Goal: Use online tool/utility: Utilize a website feature to perform a specific function

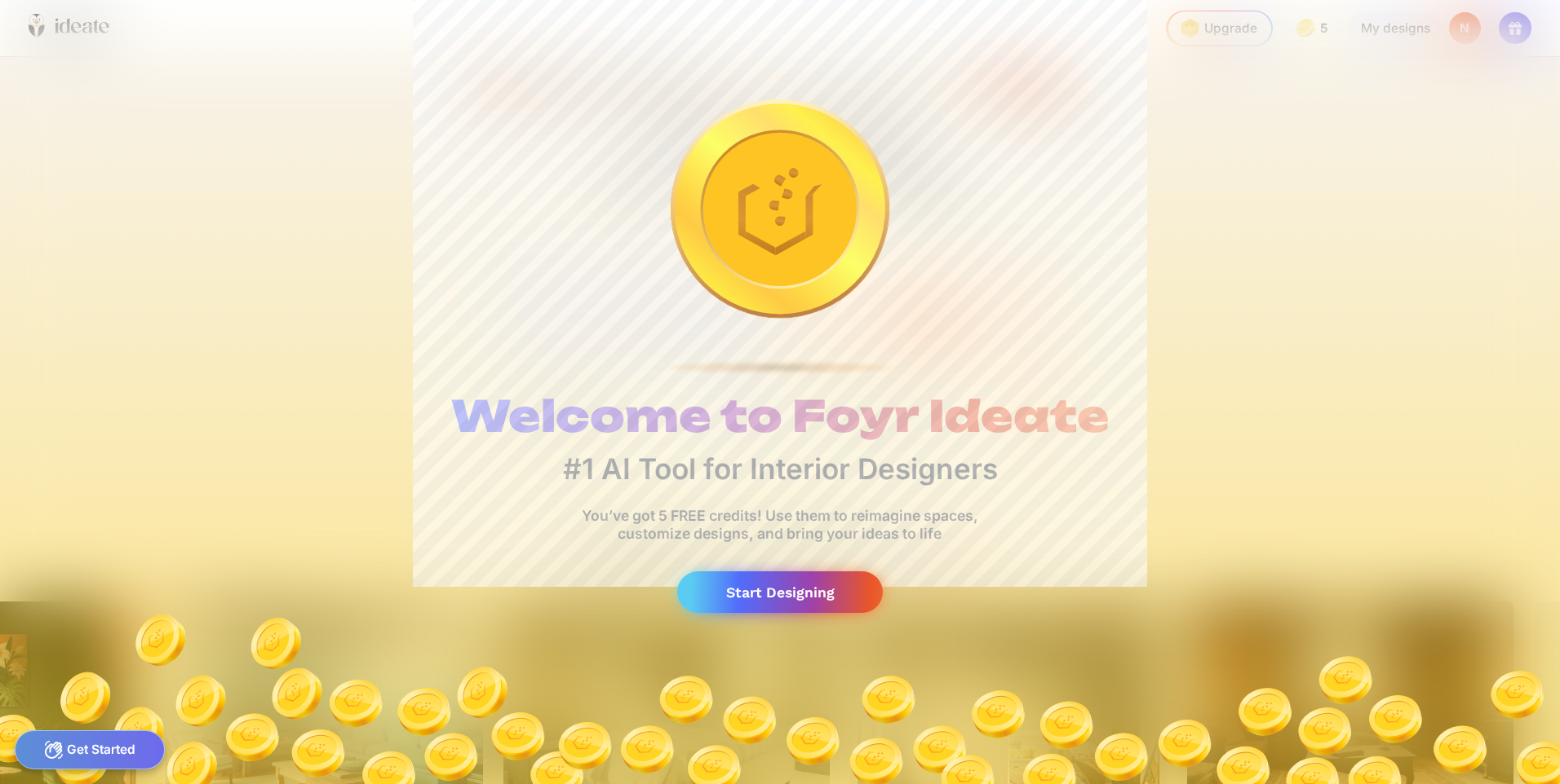
click at [801, 589] on div "Start Designing" at bounding box center [780, 592] width 206 height 42
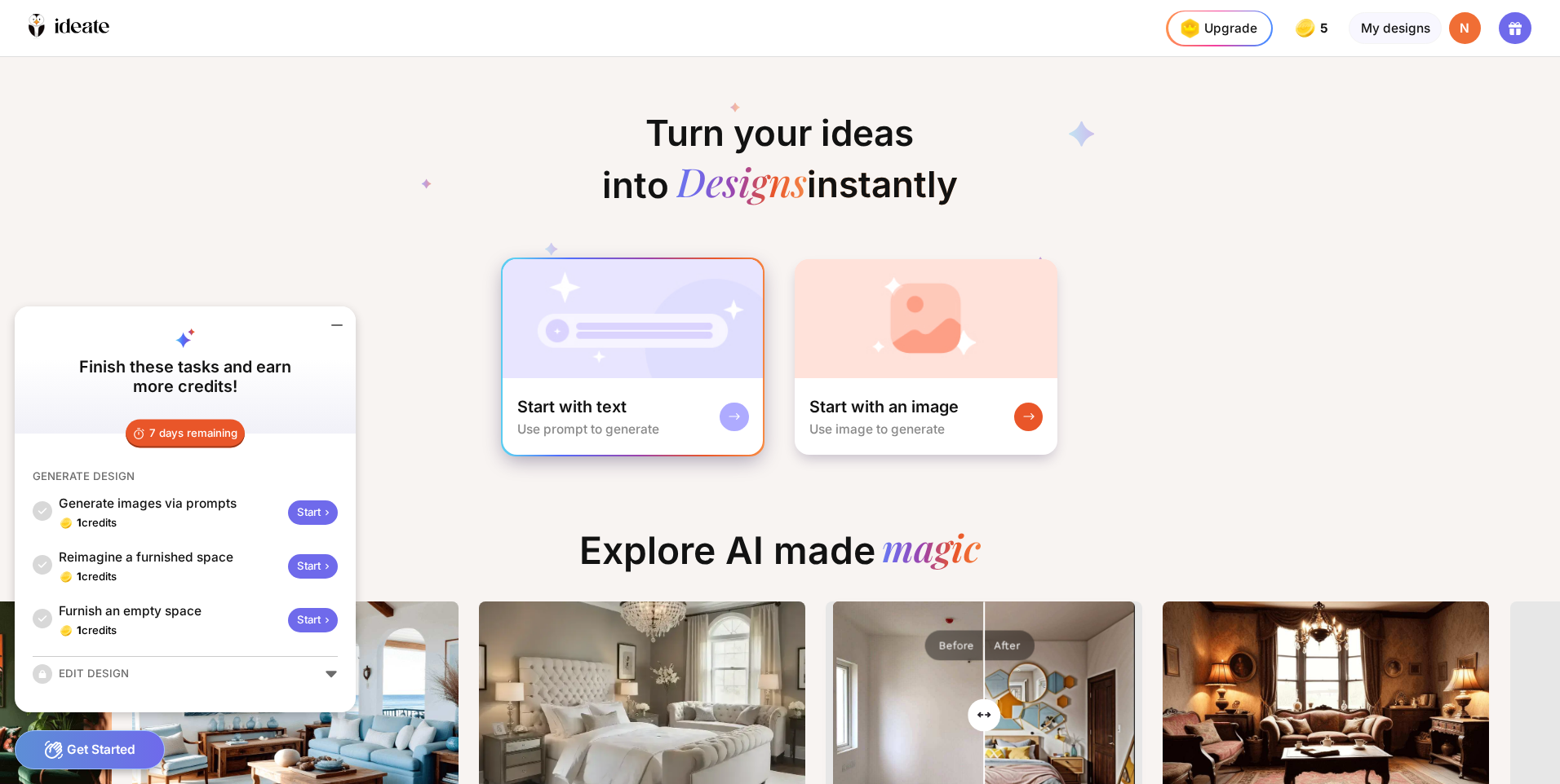
click at [666, 415] on div "Start with text Use prompt to generate" at bounding box center [632, 416] width 260 height 77
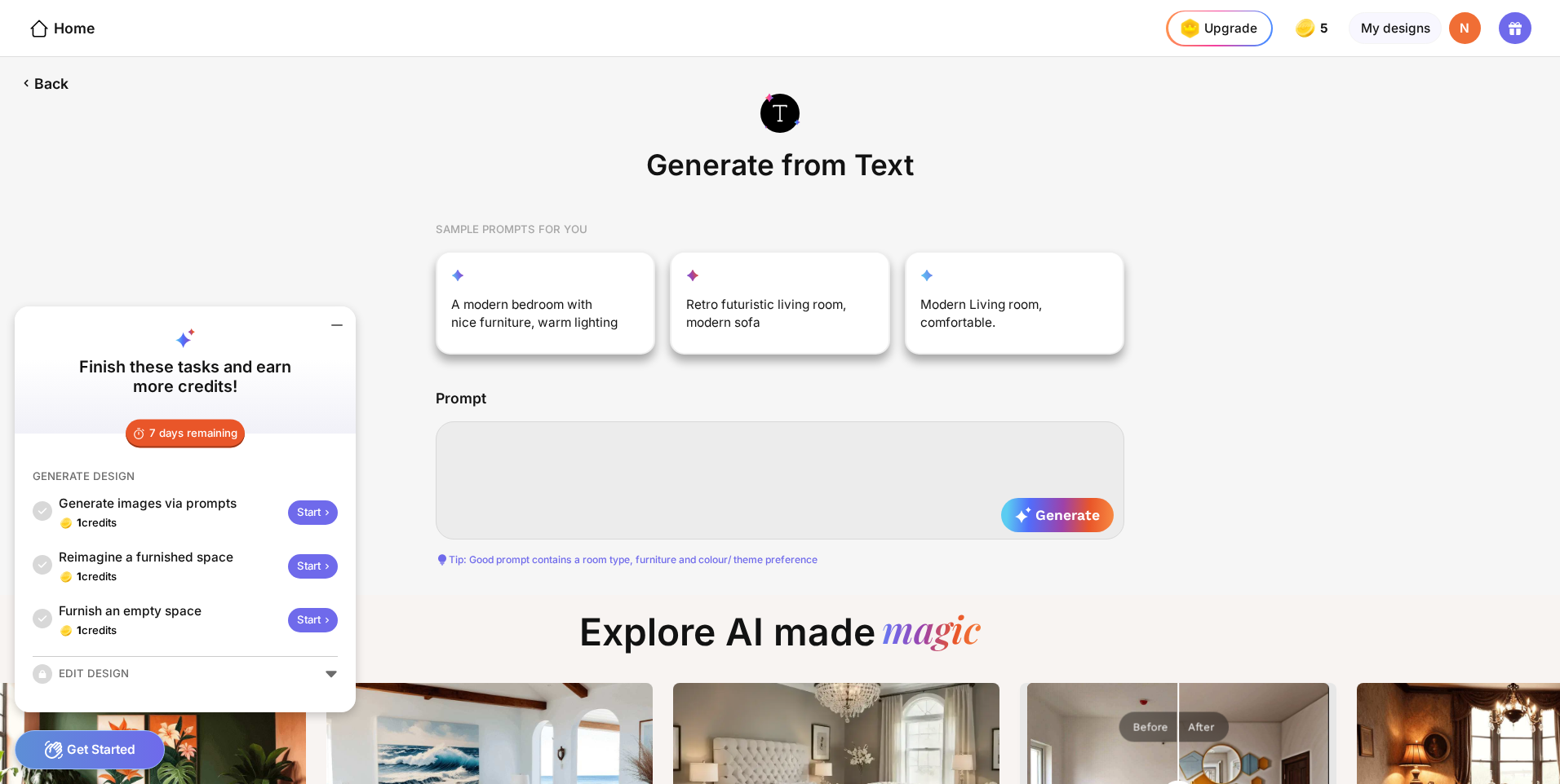
click at [552, 443] on textarea at bounding box center [780, 480] width 690 height 118
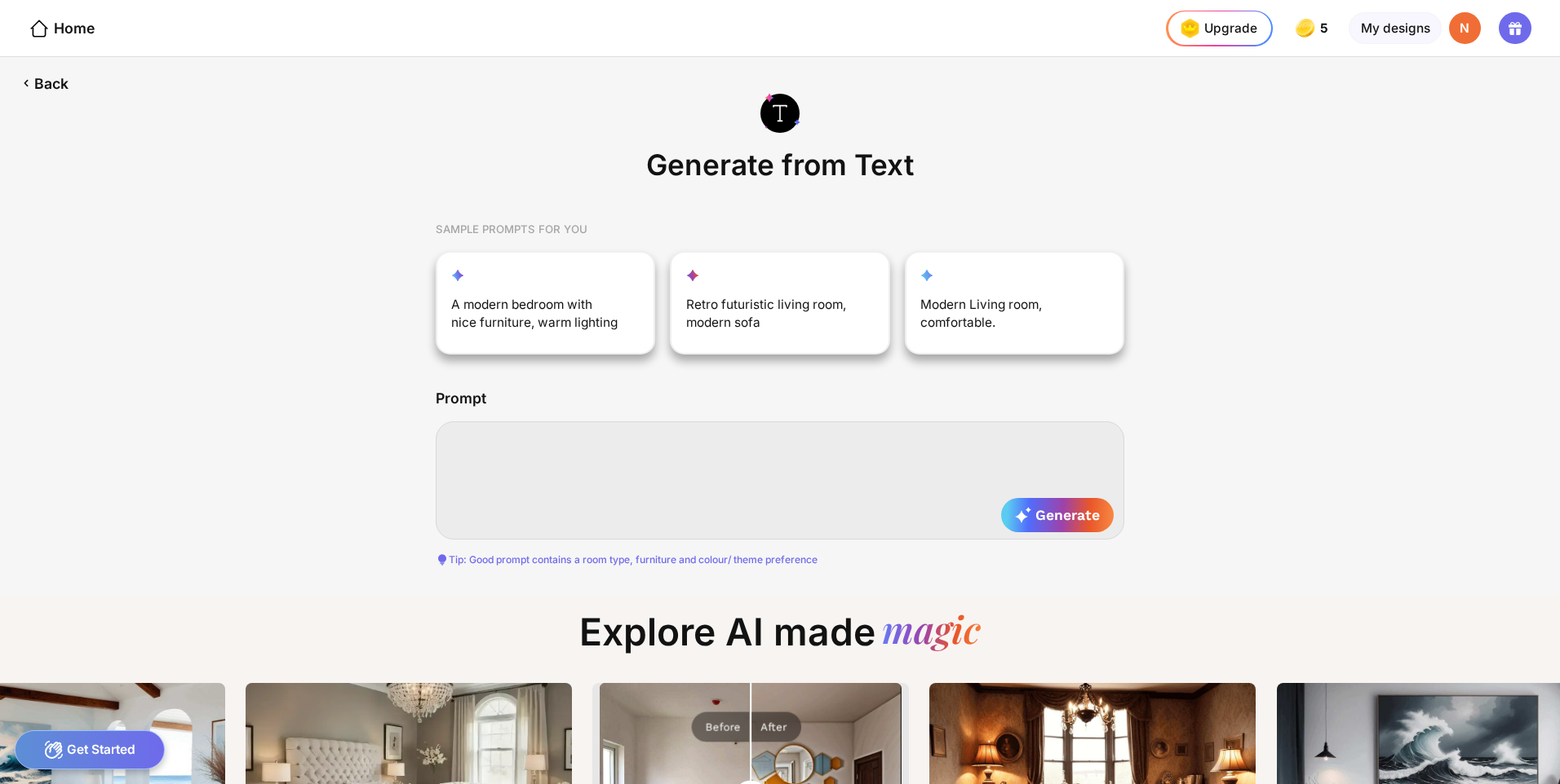
click at [611, 438] on textarea at bounding box center [780, 480] width 690 height 118
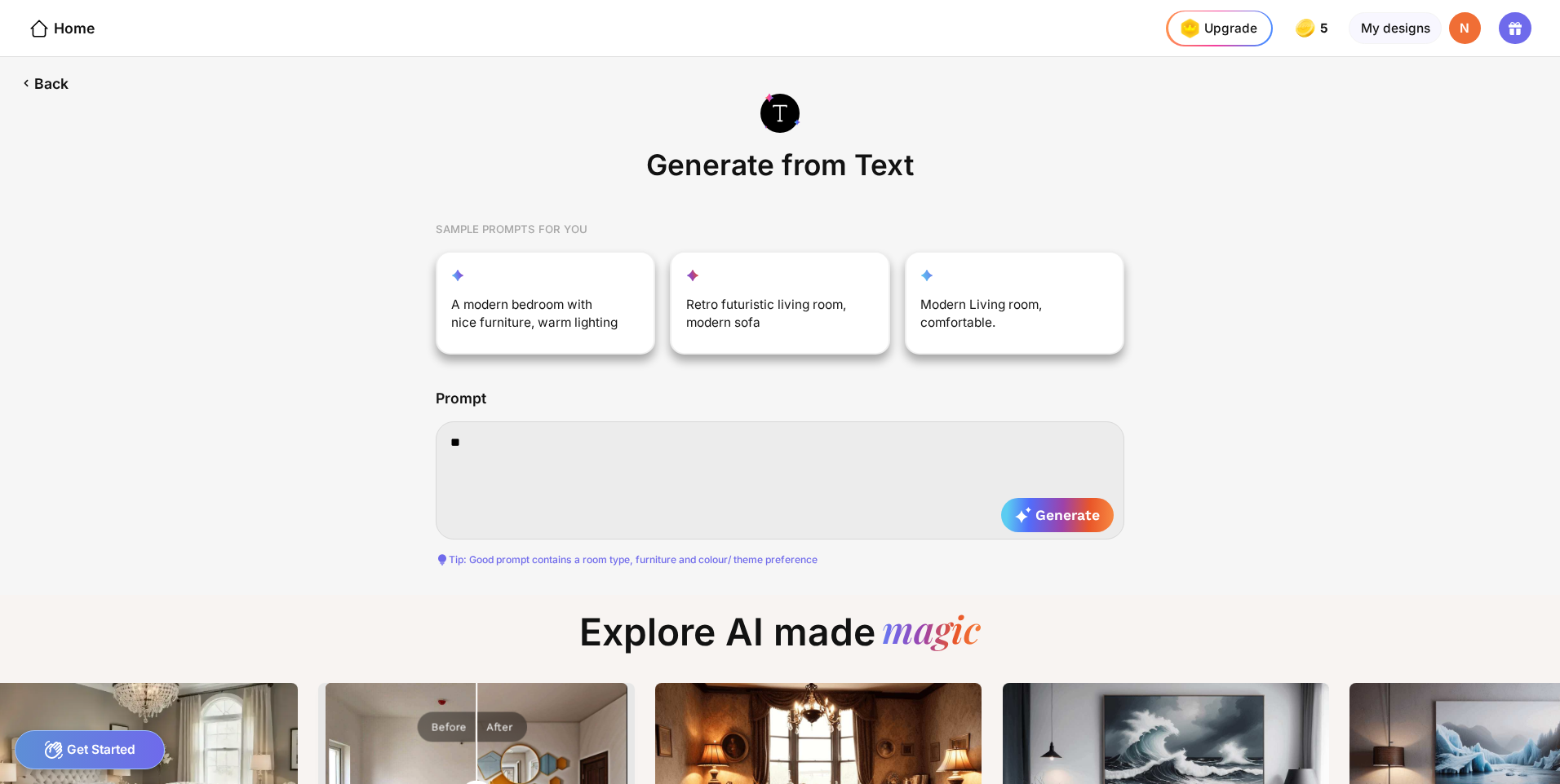
type textarea "*"
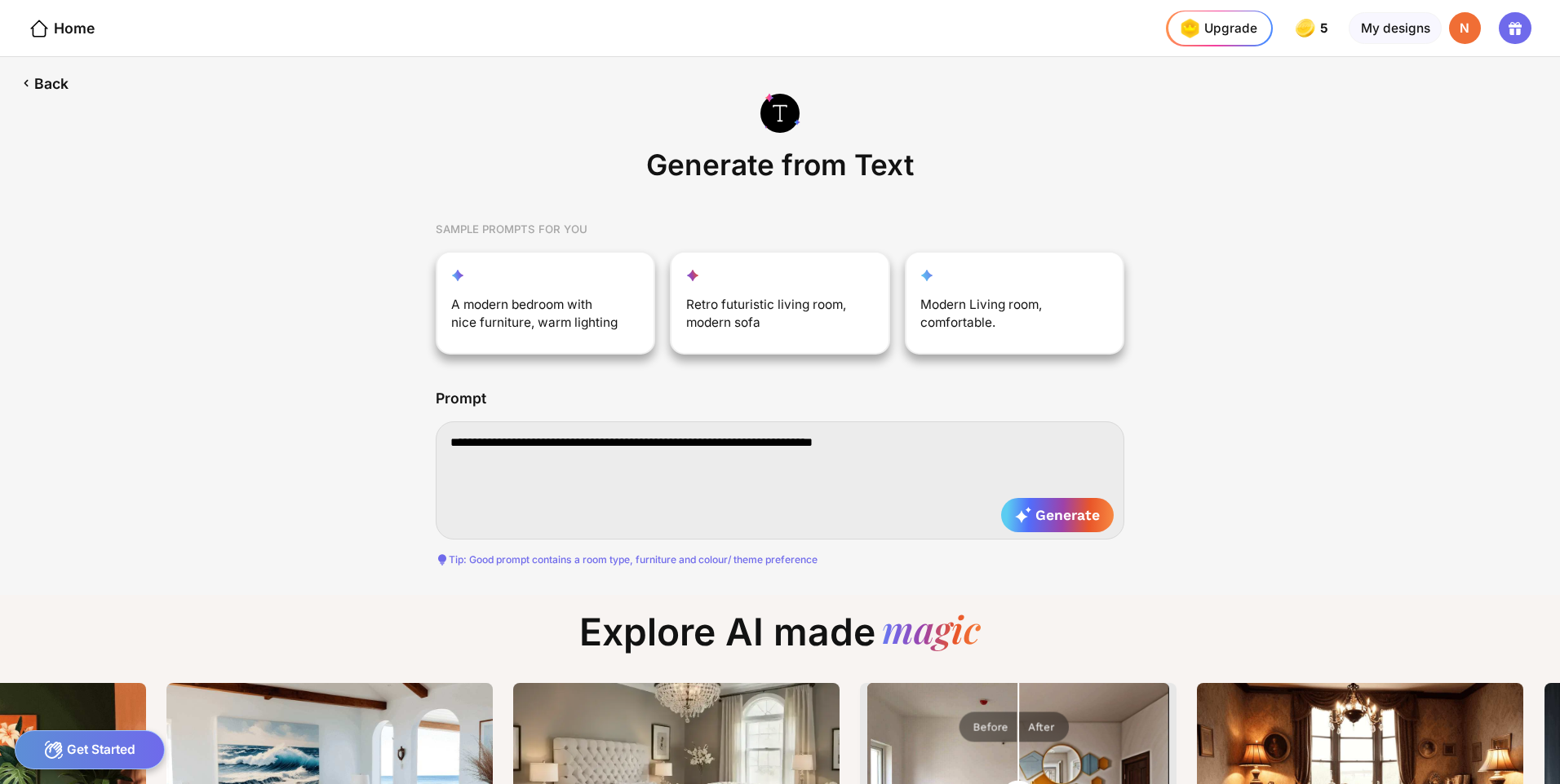
click at [853, 440] on textarea "**********" at bounding box center [780, 480] width 690 height 118
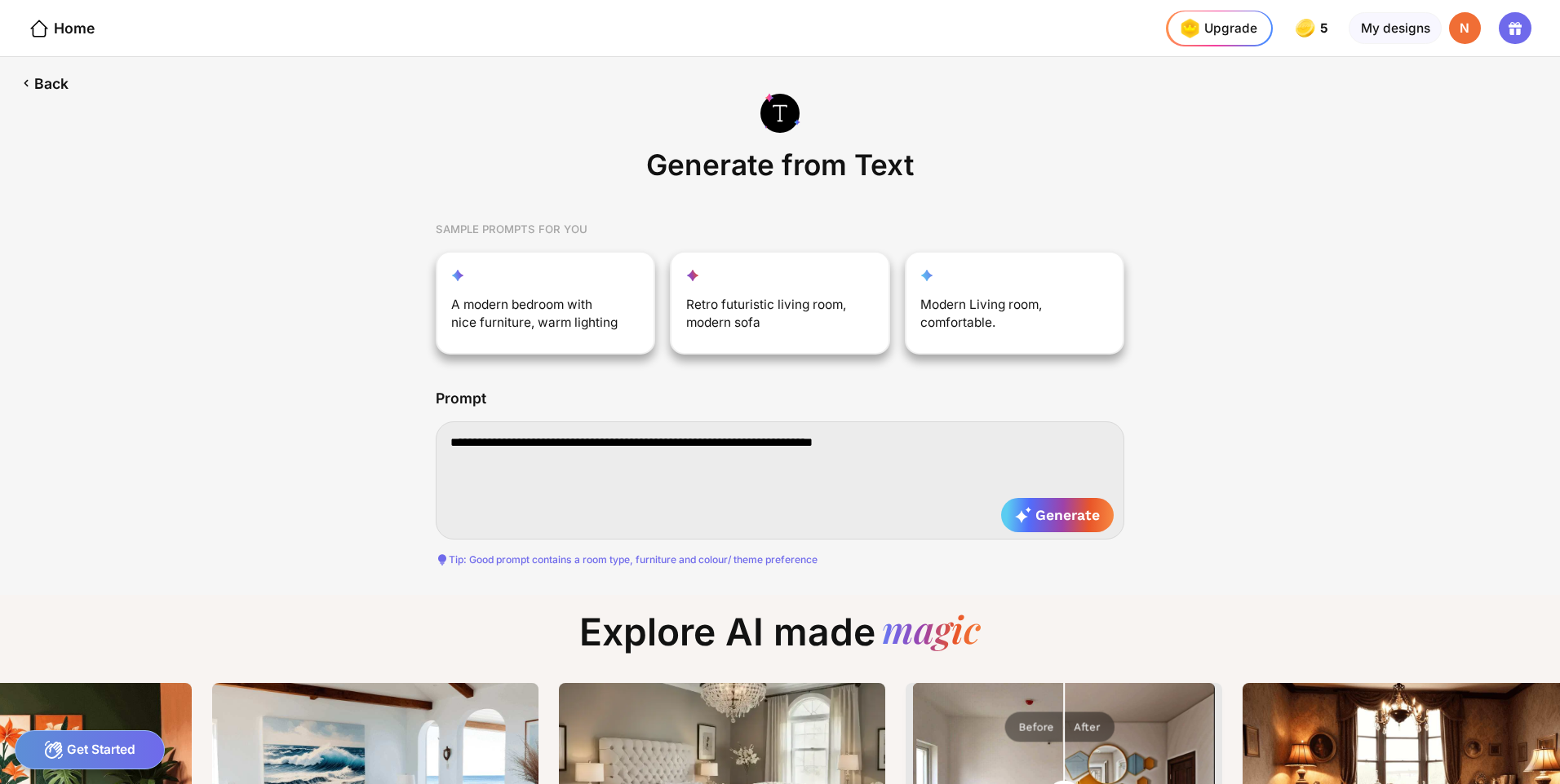
click at [920, 448] on textarea "**********" at bounding box center [780, 480] width 690 height 118
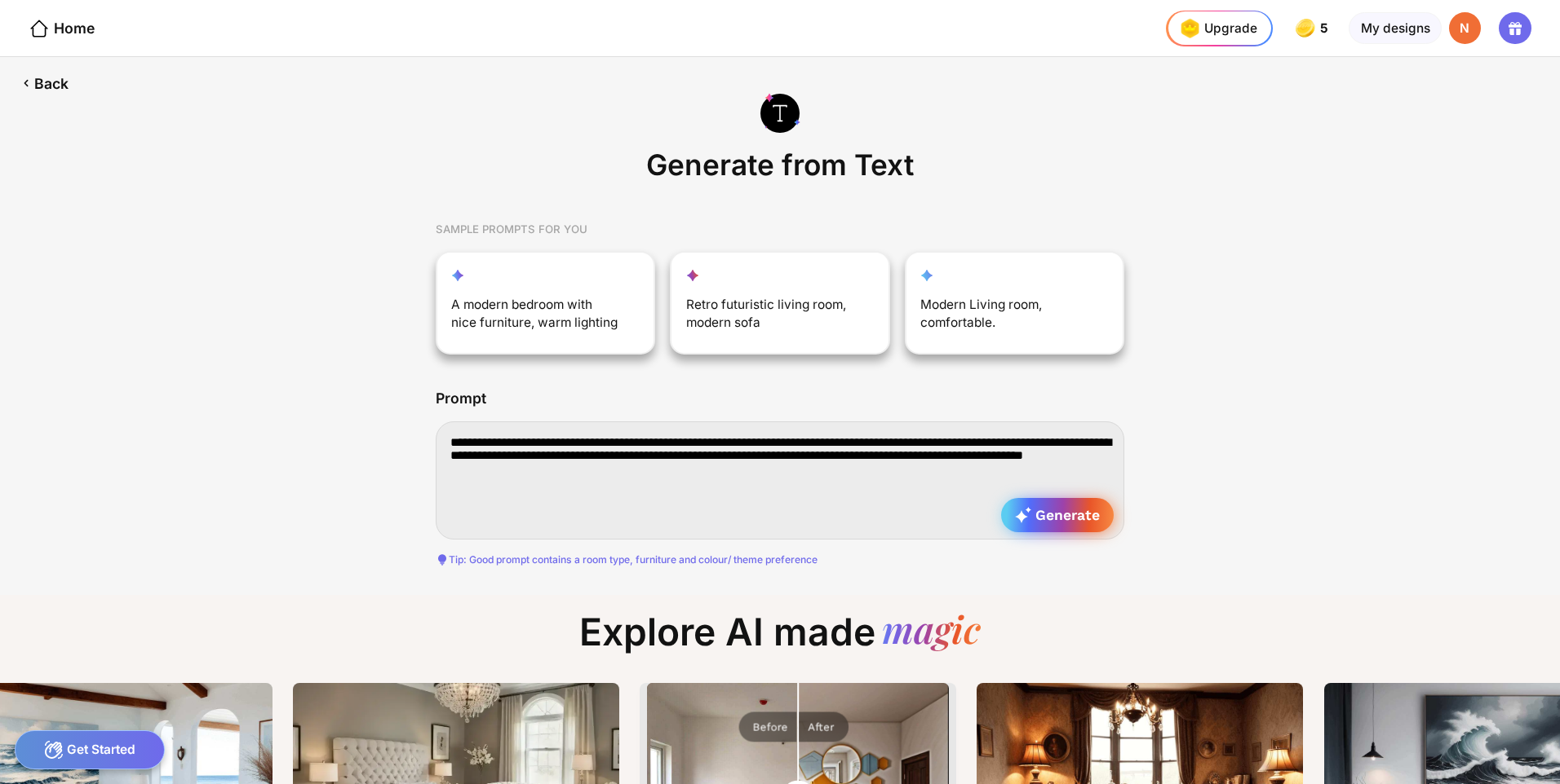
type textarea "**********"
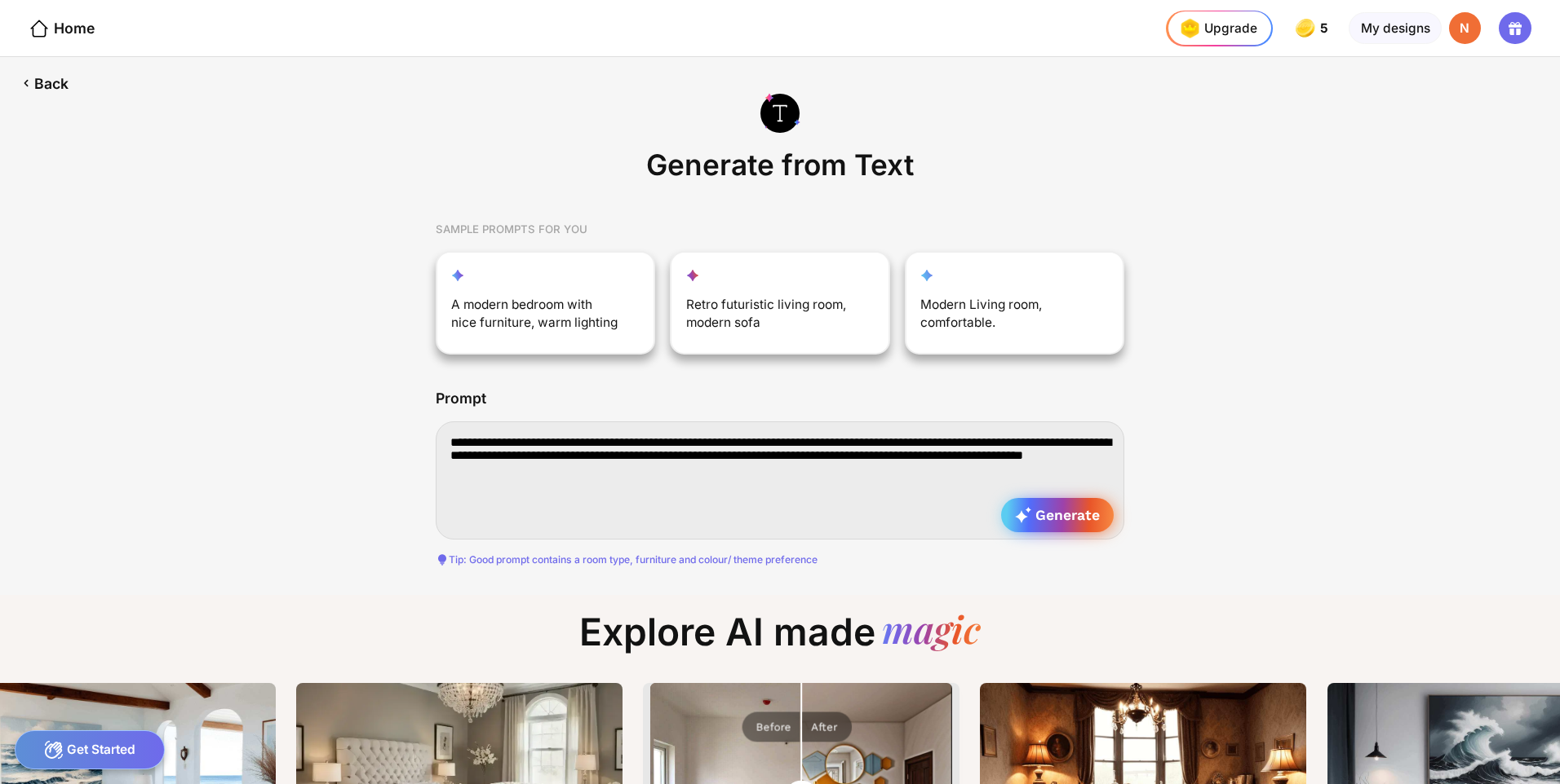
click at [1067, 522] on span "Generate" at bounding box center [1057, 515] width 84 height 17
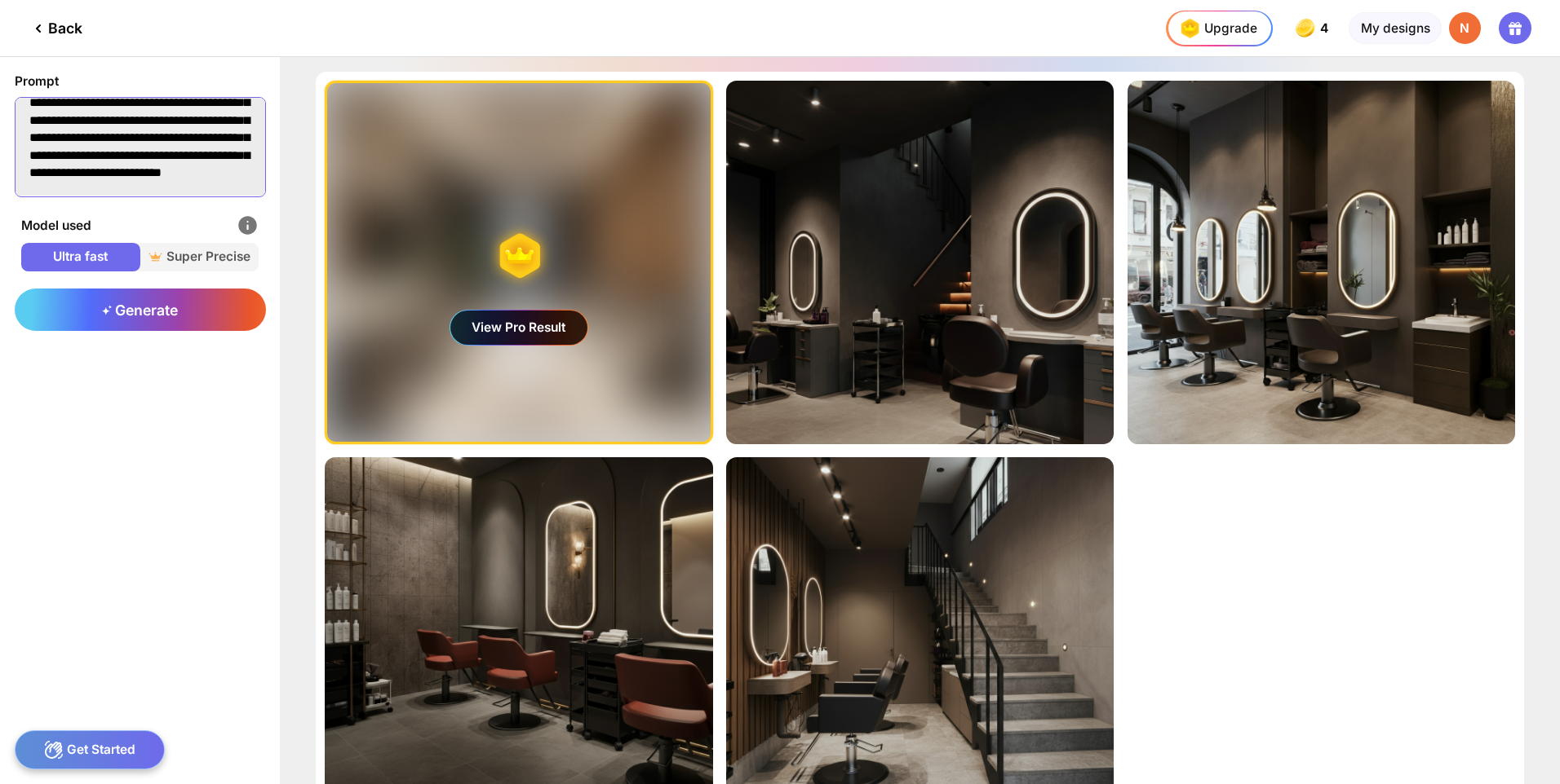
click at [220, 183] on textarea "**********" at bounding box center [140, 147] width 252 height 100
type textarea "**********"
click at [138, 307] on span "Generate" at bounding box center [140, 310] width 76 height 18
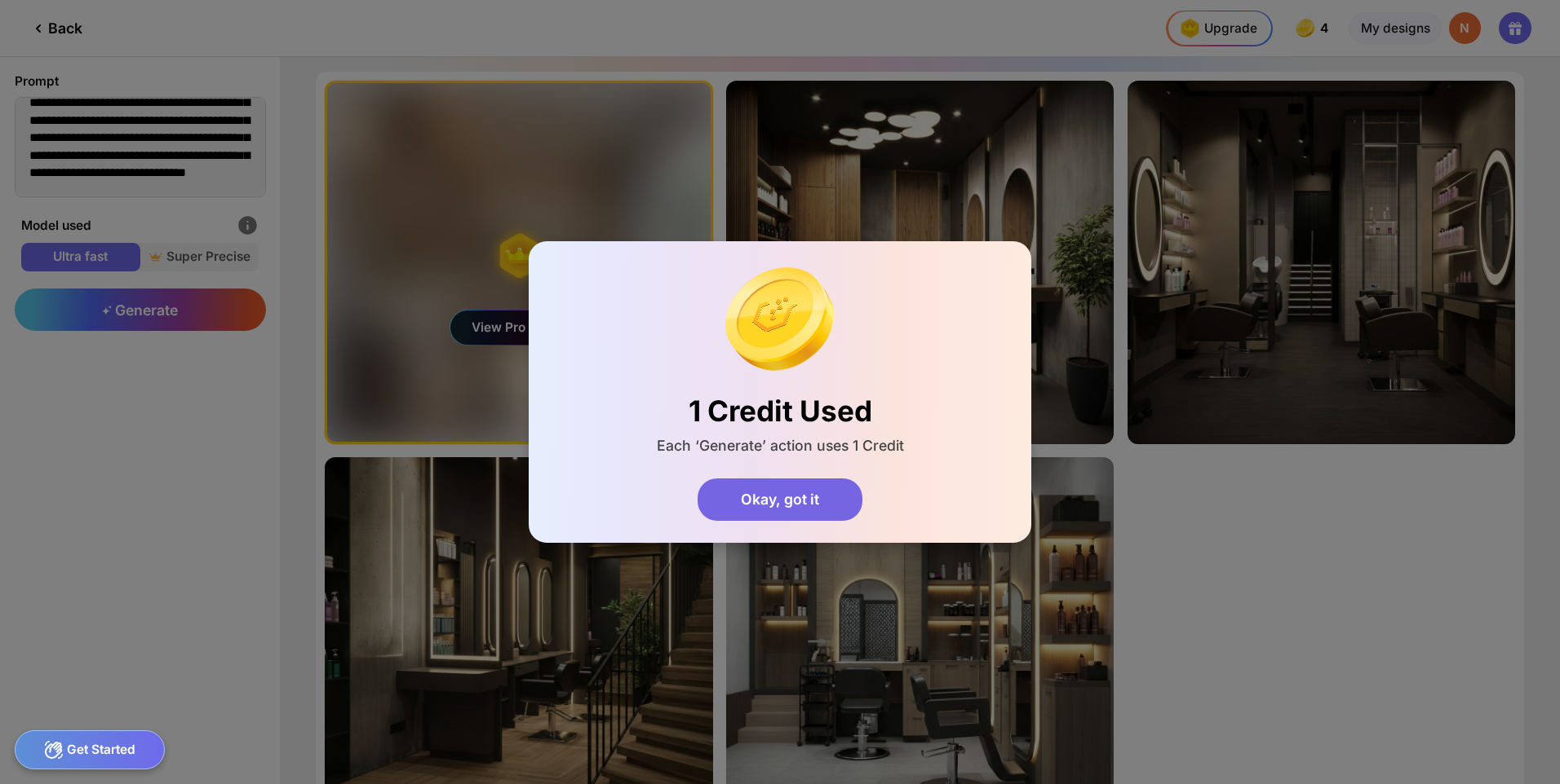
click at [767, 500] on div "Okay, got it" at bounding box center [780, 500] width 165 height 43
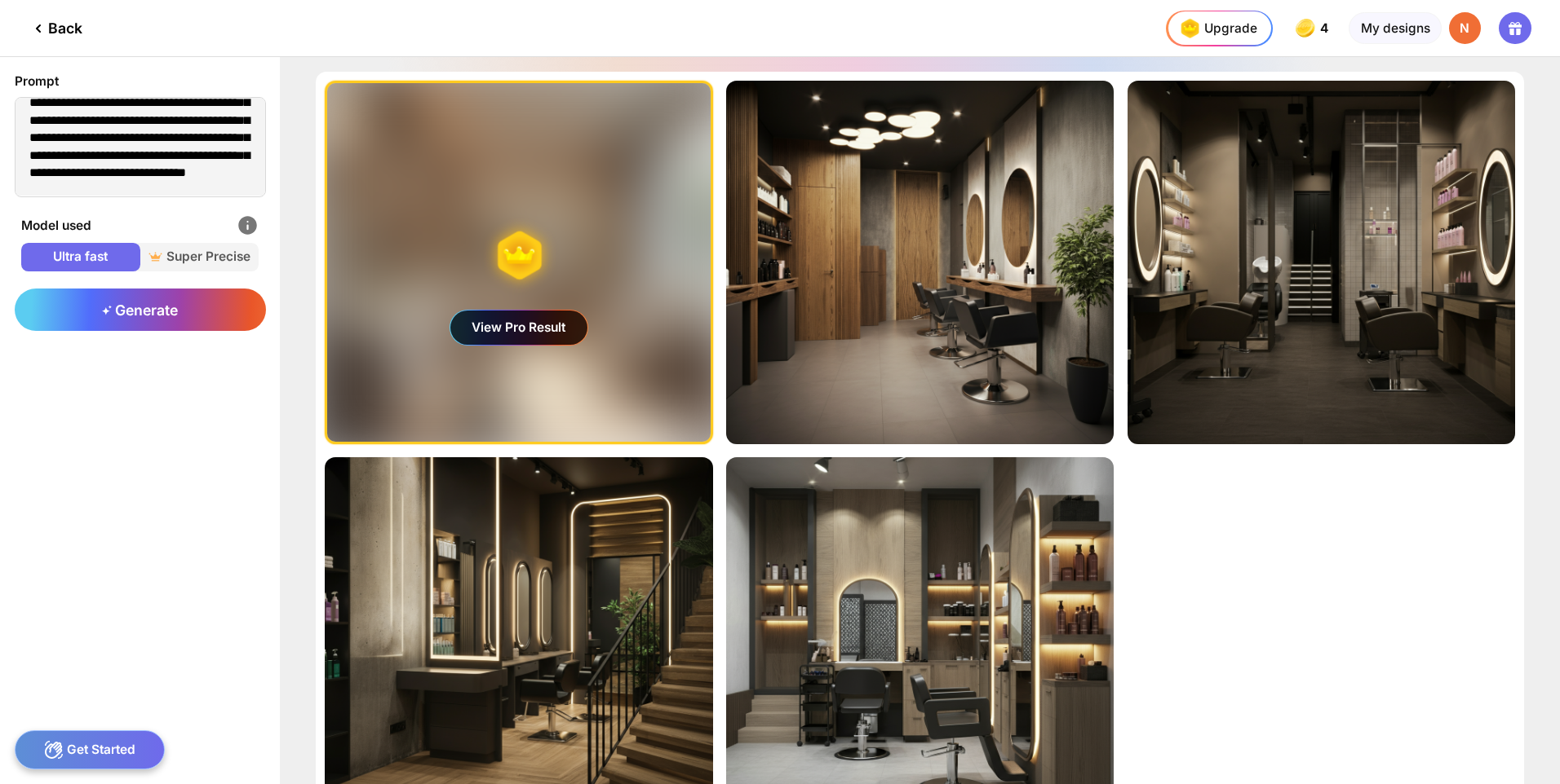
click at [526, 320] on div "View Pro Result" at bounding box center [519, 328] width 137 height 34
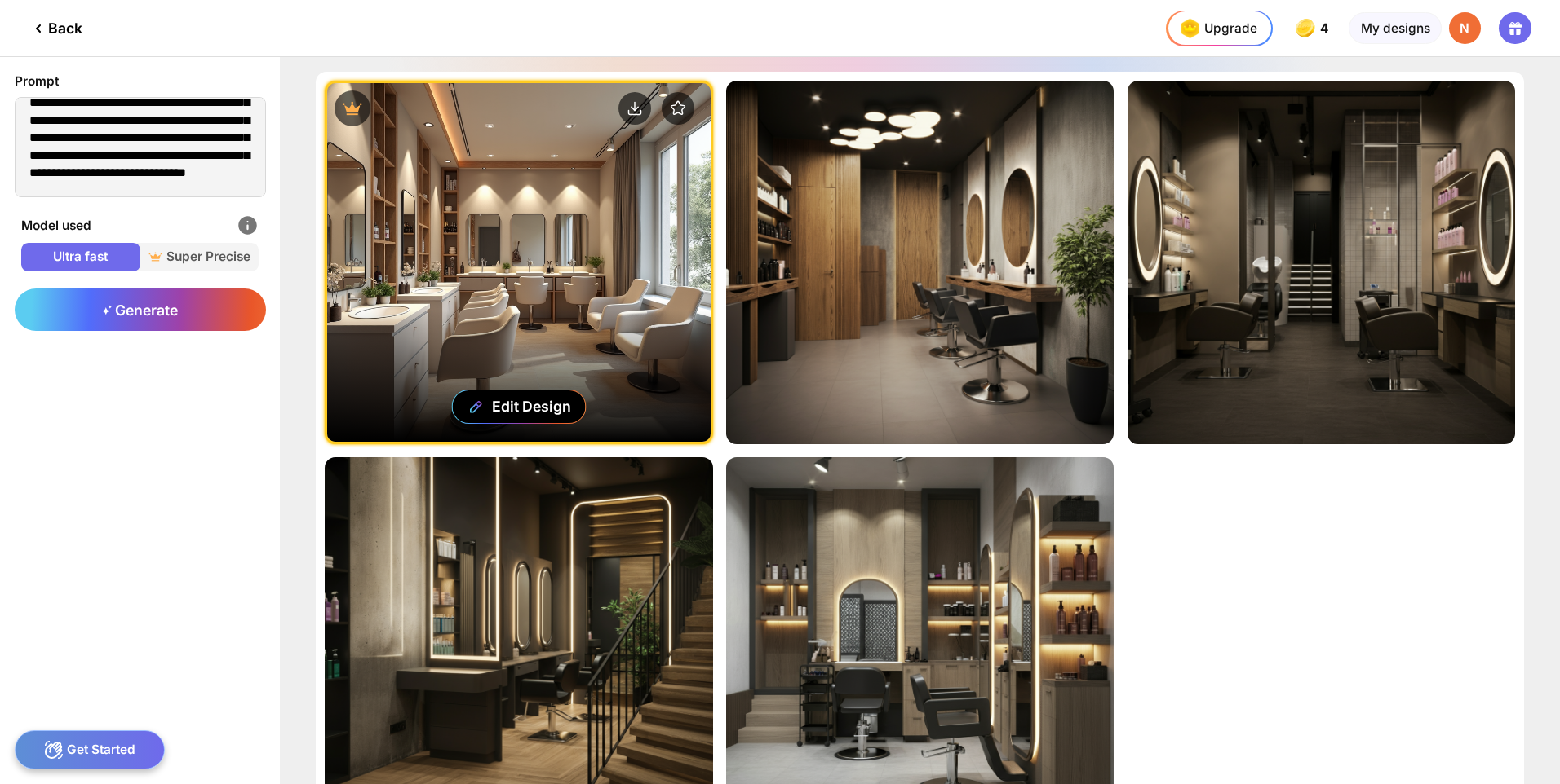
click at [640, 391] on div "Edit Design" at bounding box center [518, 262] width 382 height 359
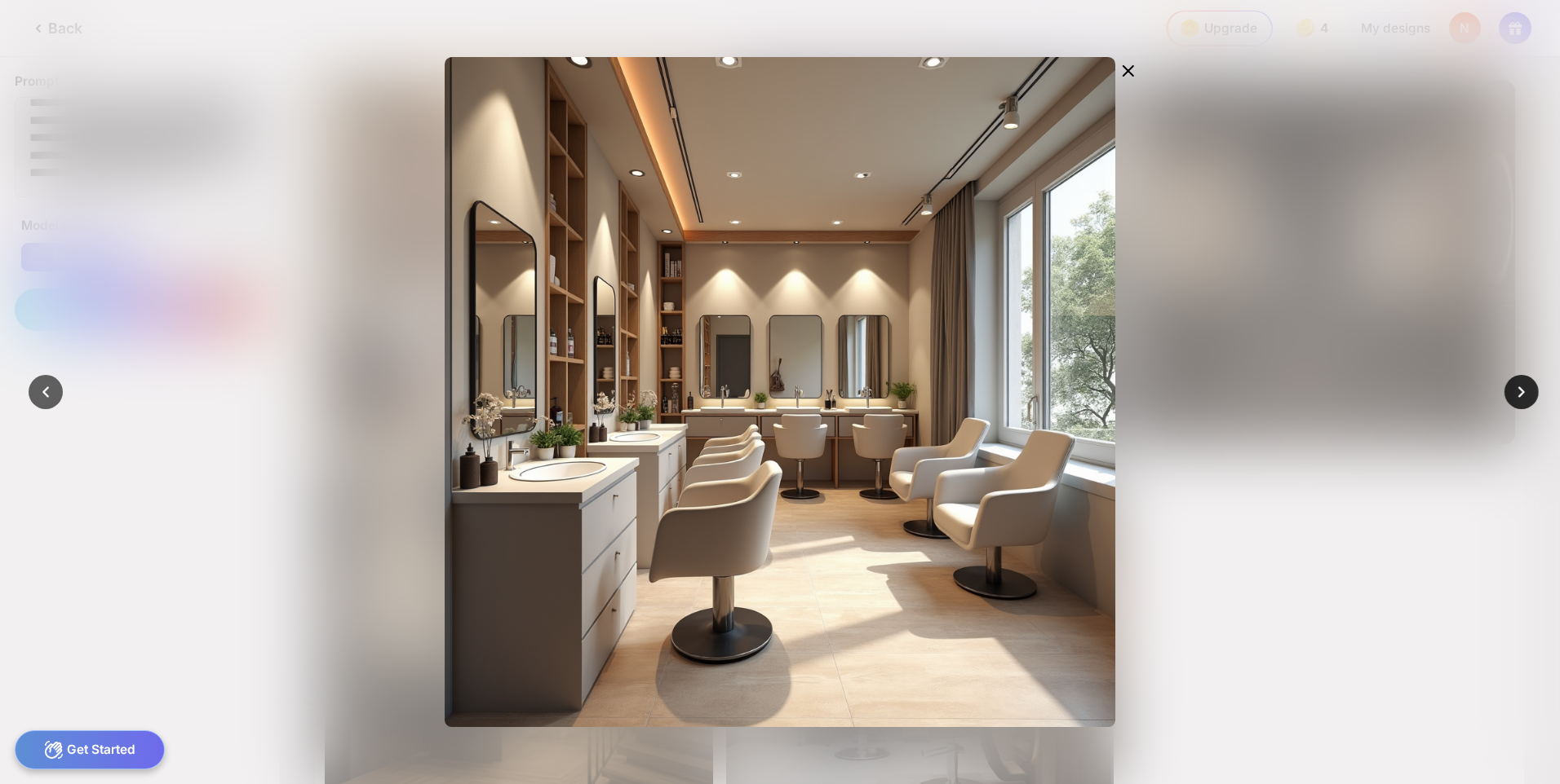
click at [1527, 386] on icon at bounding box center [1521, 392] width 22 height 22
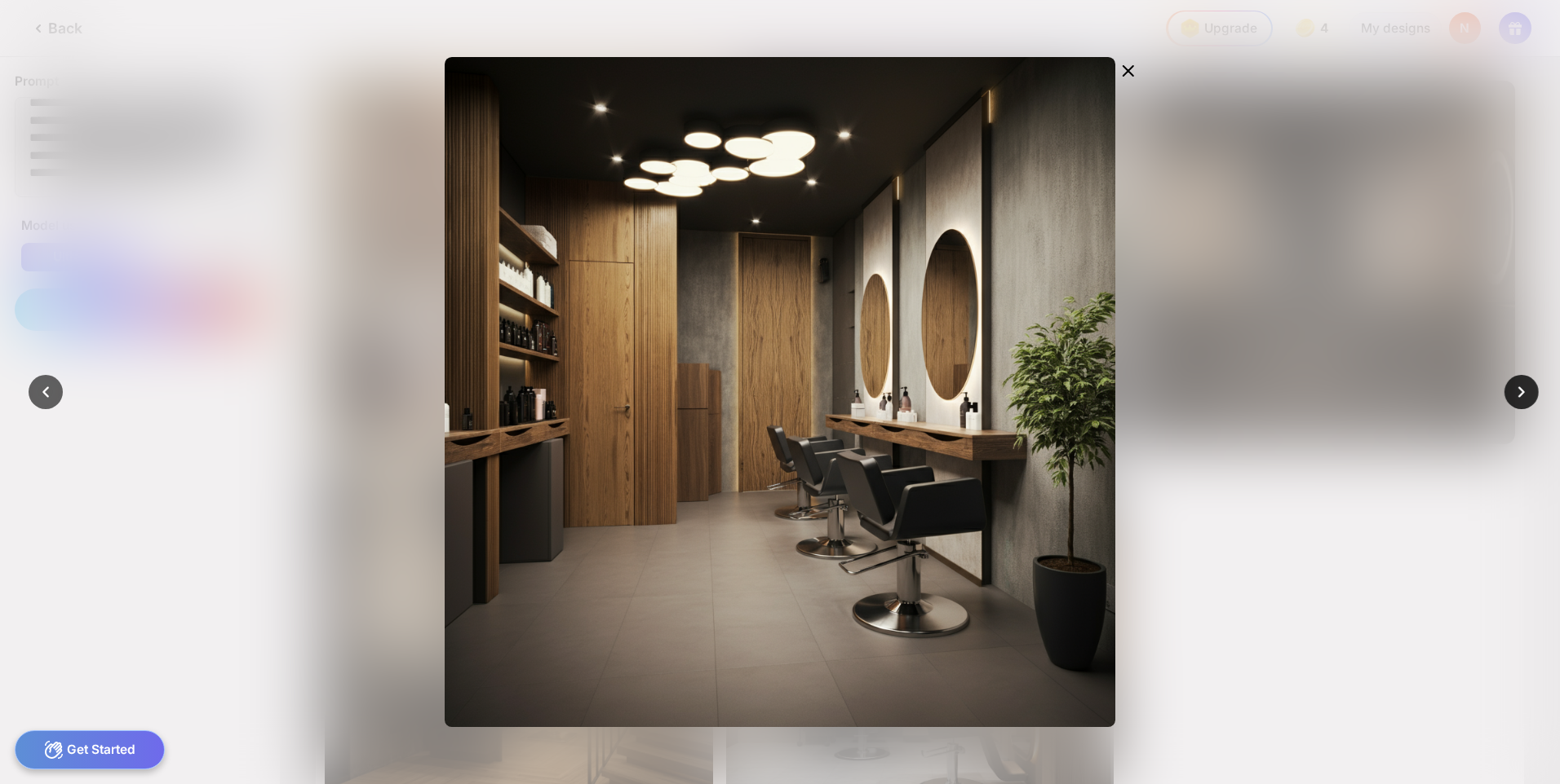
click at [1517, 386] on icon at bounding box center [1521, 392] width 22 height 22
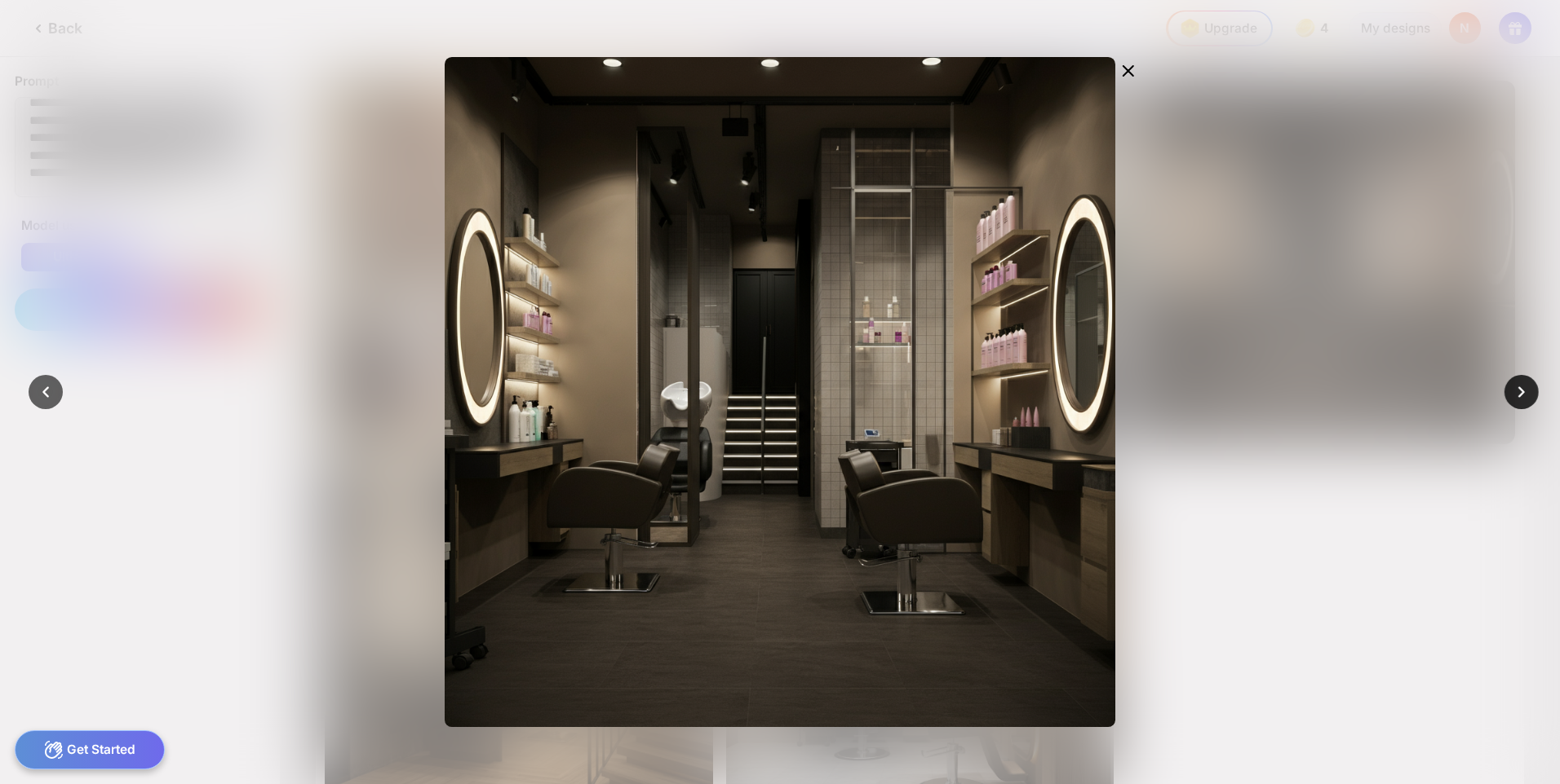
click at [1512, 389] on icon at bounding box center [1521, 392] width 22 height 22
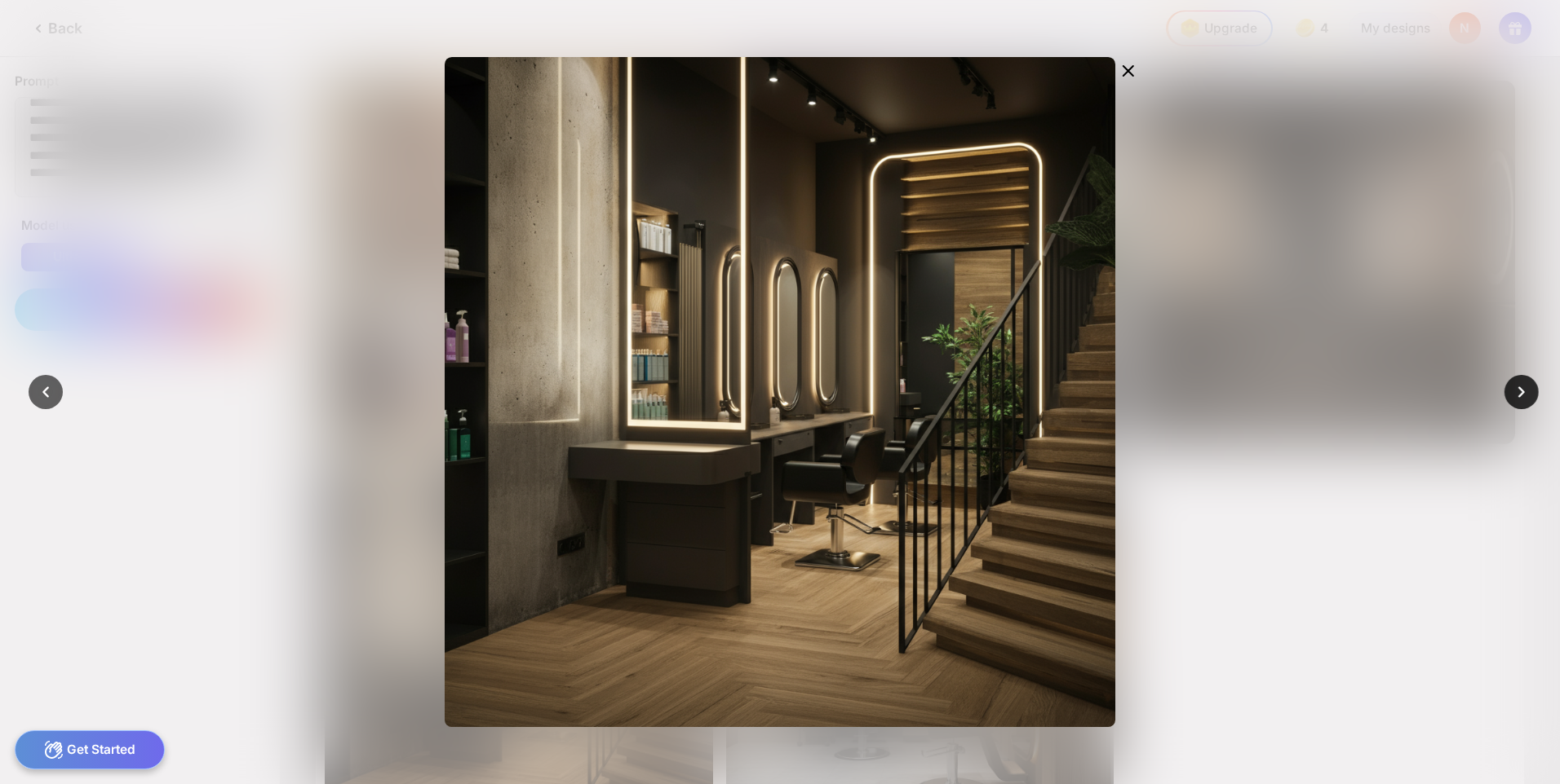
click at [1512, 389] on icon at bounding box center [1521, 392] width 22 height 22
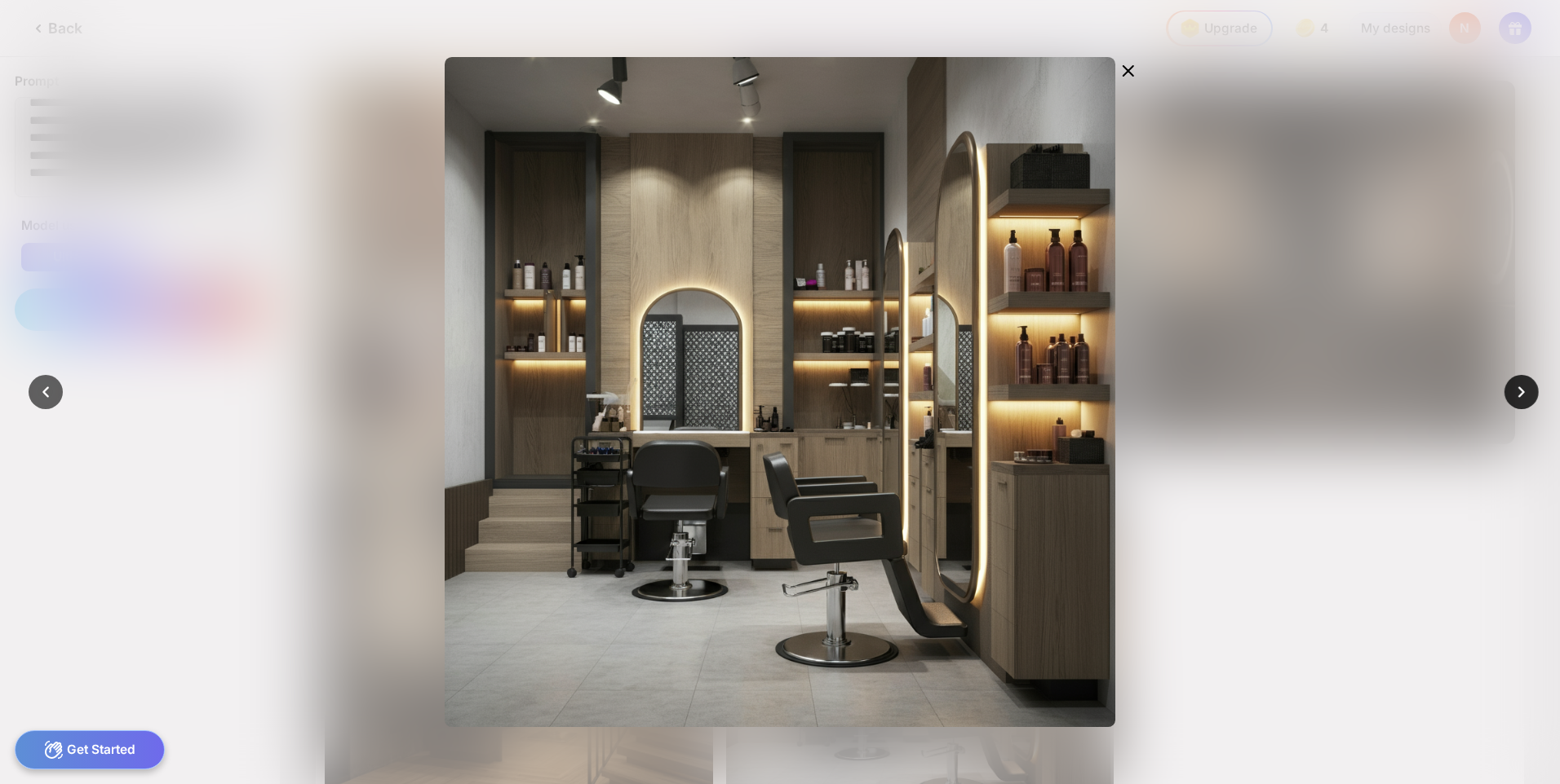
click at [1512, 389] on icon at bounding box center [1521, 392] width 22 height 22
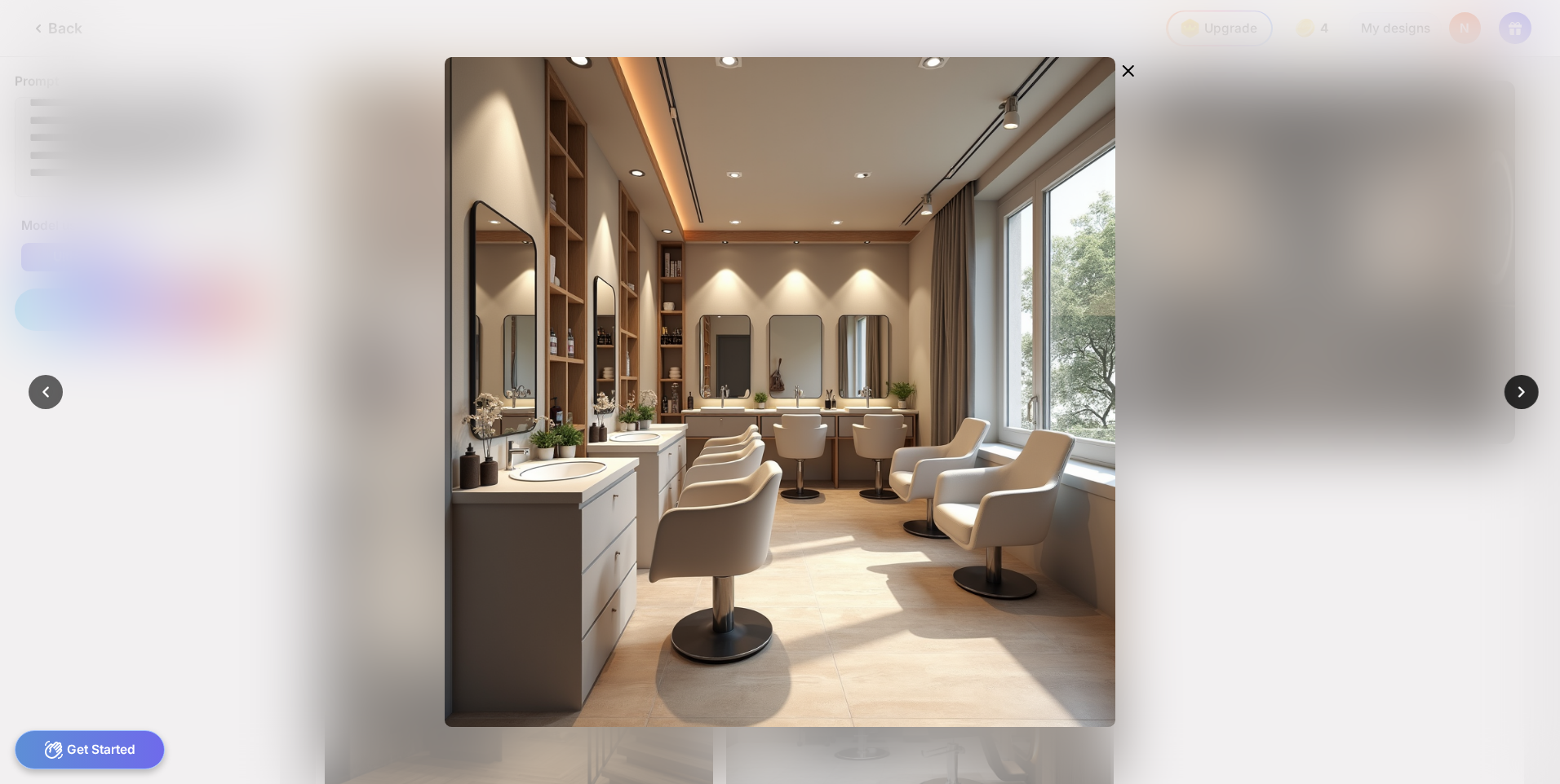
click at [1512, 389] on icon at bounding box center [1521, 392] width 22 height 22
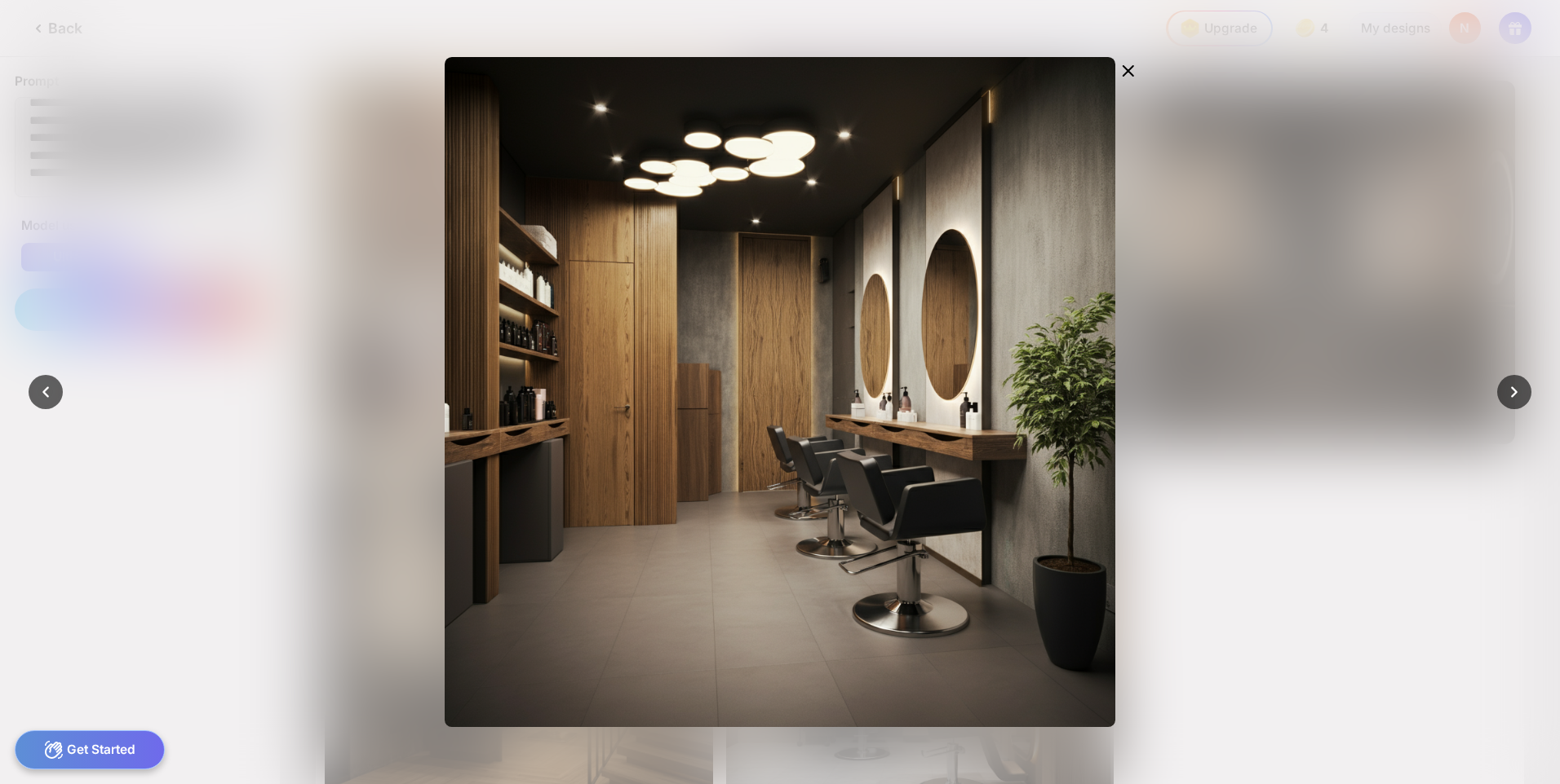
click at [1378, 378] on div at bounding box center [780, 392] width 1560 height 784
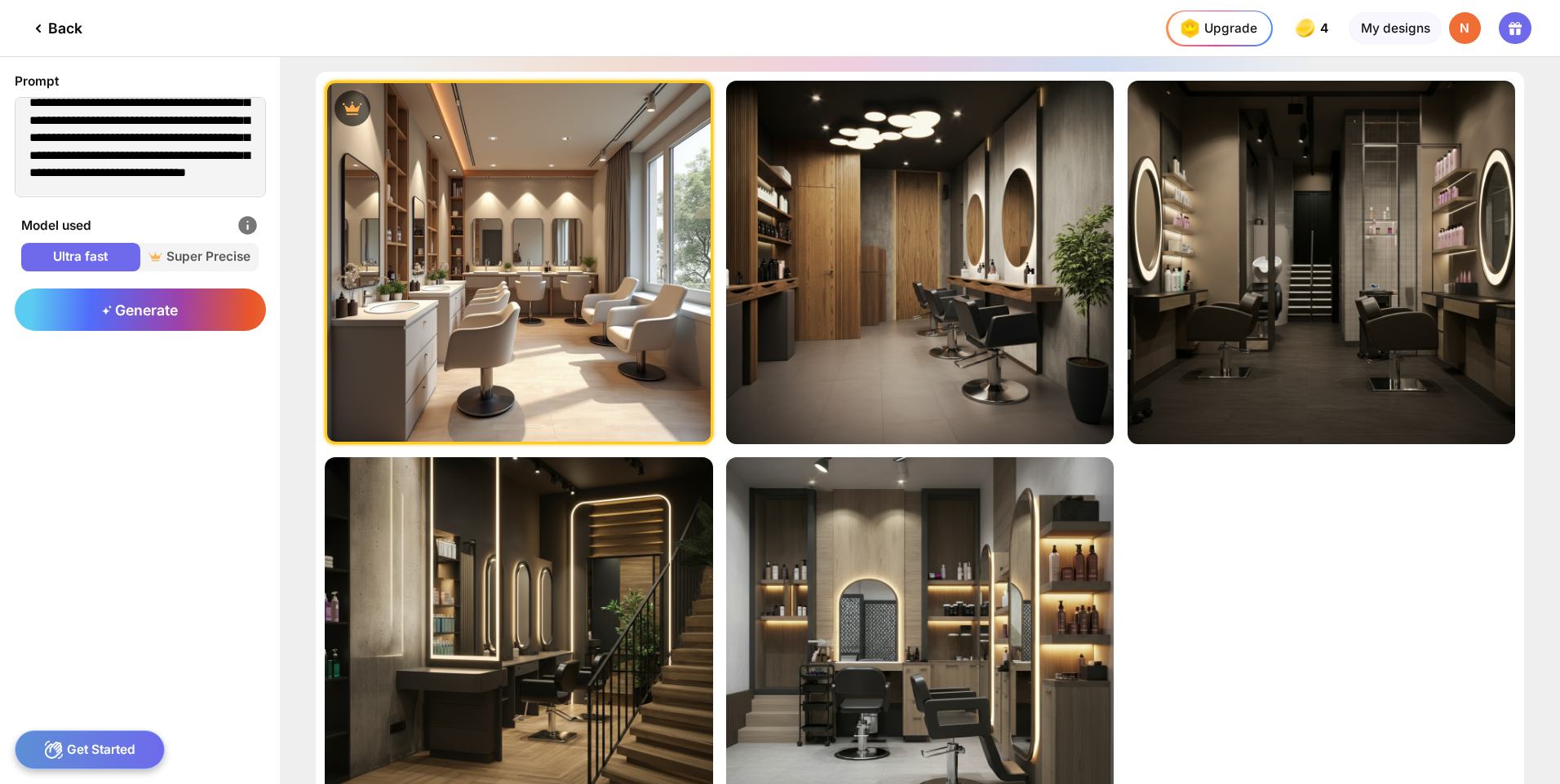
scroll to position [176, 0]
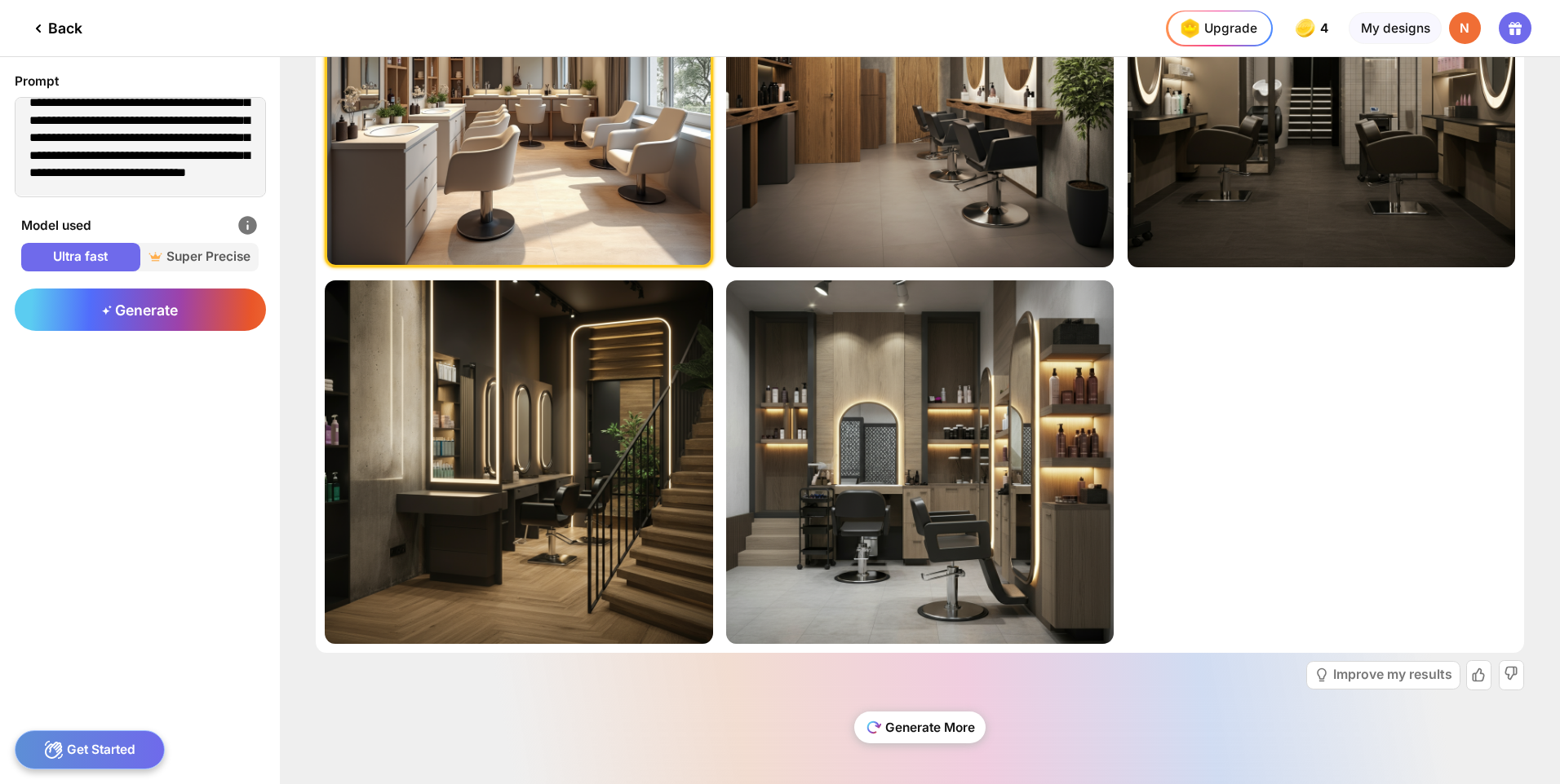
click at [947, 740] on div "Generate More" at bounding box center [920, 727] width 132 height 32
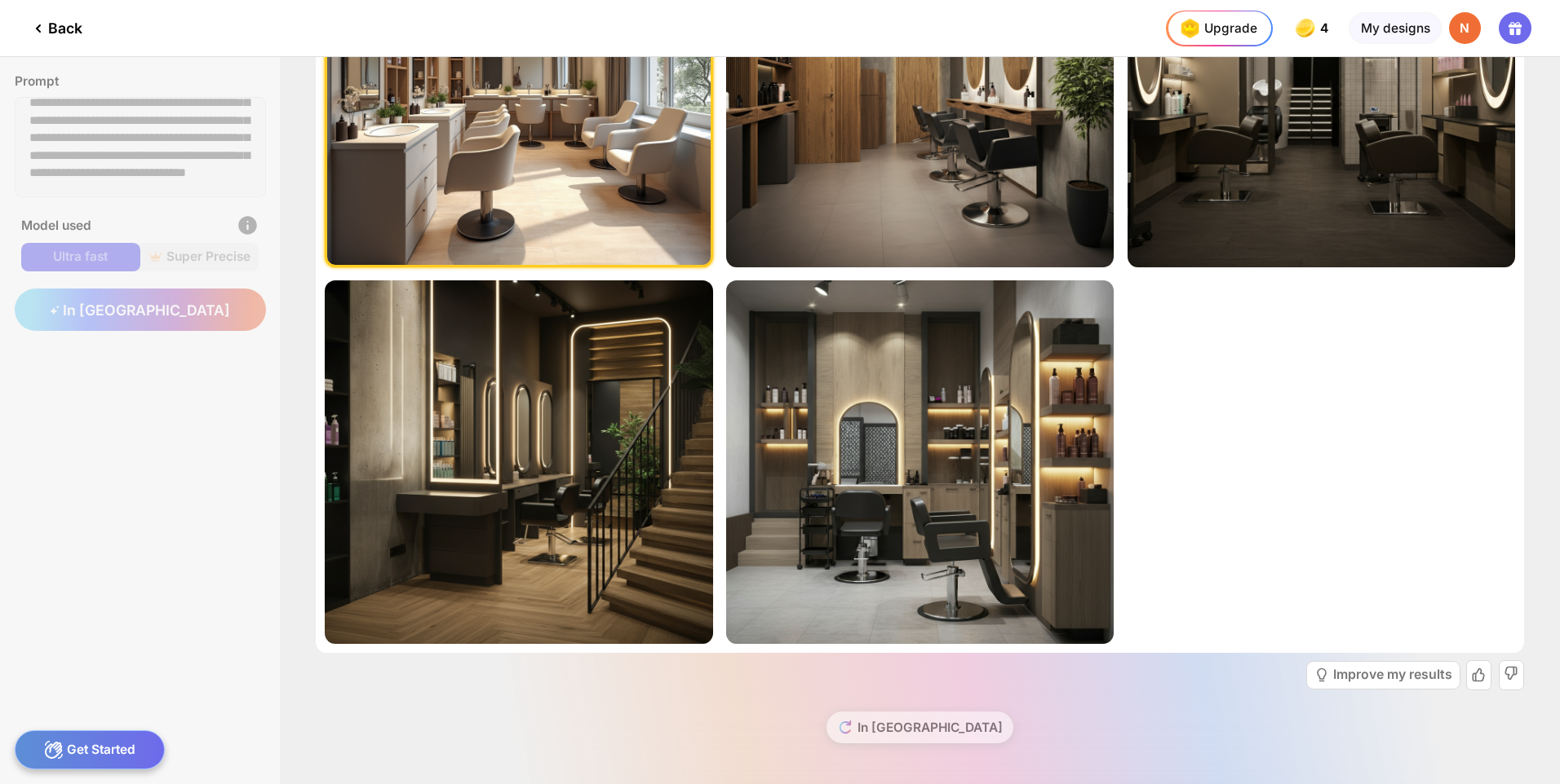
click at [930, 727] on div "In [GEOGRAPHIC_DATA]" at bounding box center [920, 734] width 1208 height 74
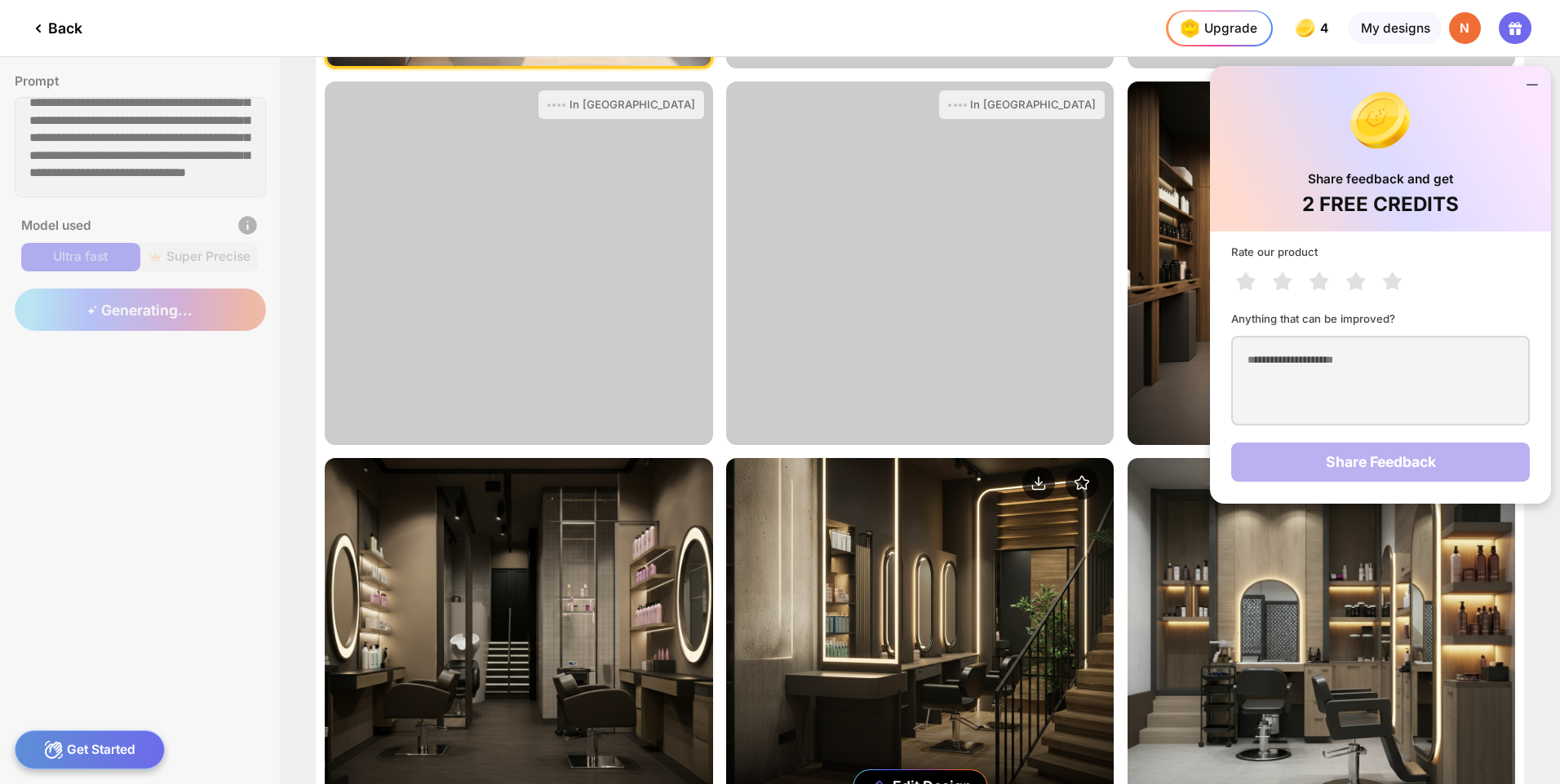
scroll to position [552, 0]
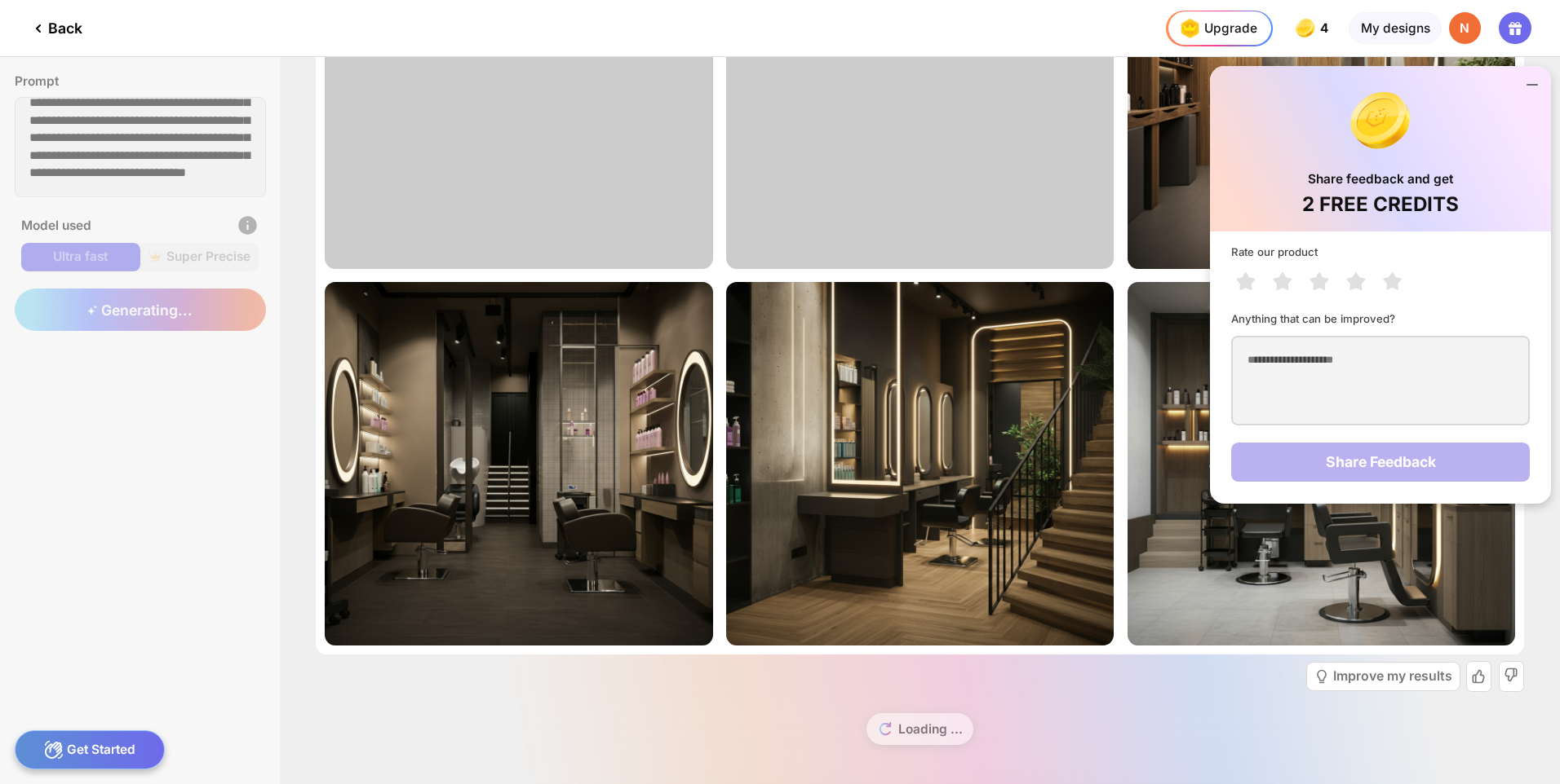
click at [1539, 73] on div at bounding box center [1532, 85] width 34 height 34
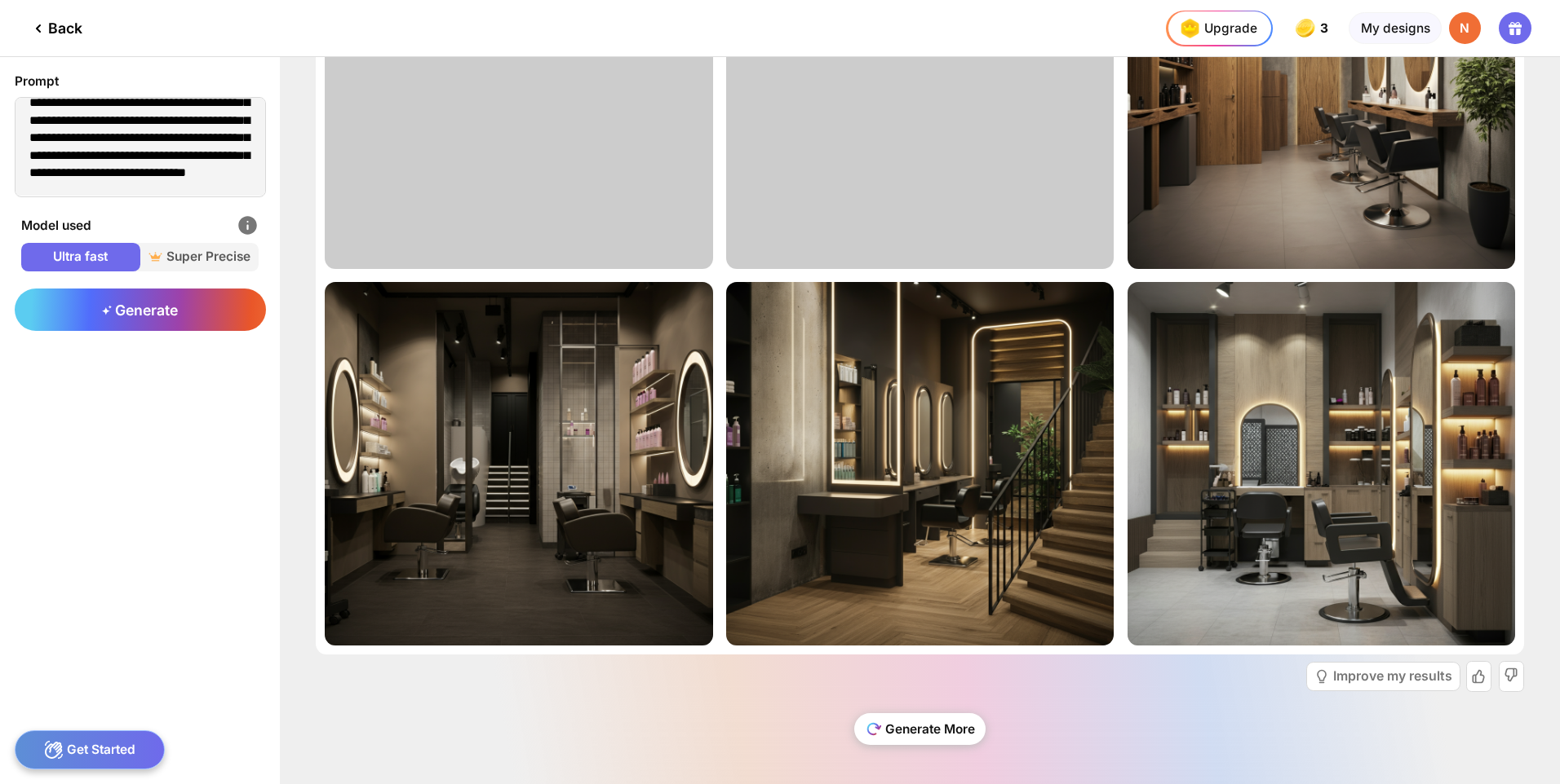
click at [924, 728] on div "Generate More" at bounding box center [920, 729] width 132 height 32
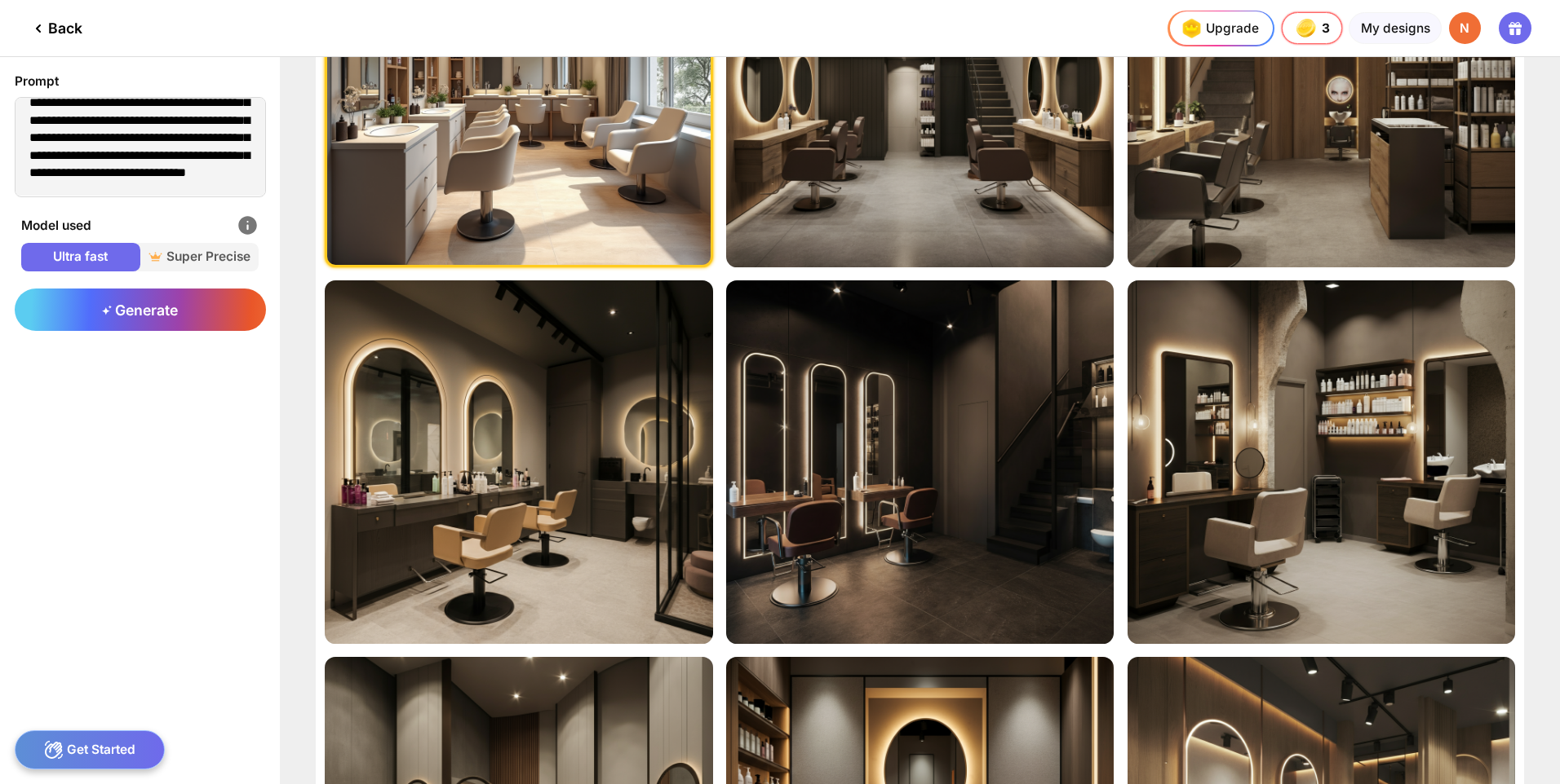
scroll to position [1304, 0]
